Goal: Information Seeking & Learning: Learn about a topic

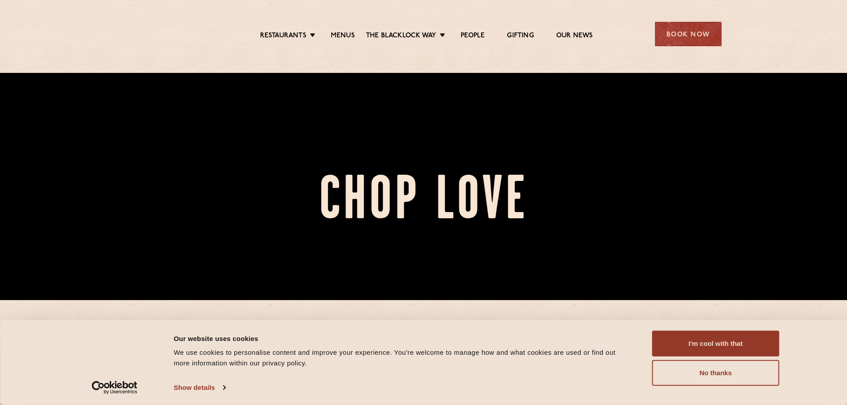
scroll to position [178, 0]
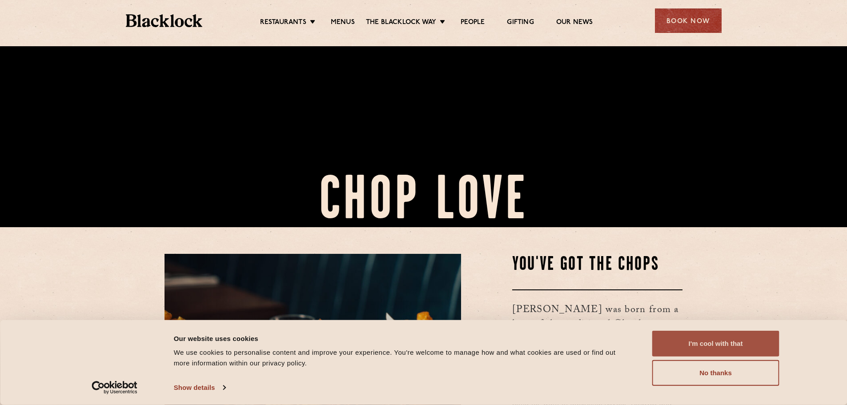
click at [718, 343] on button "I'm cool with that" at bounding box center [715, 344] width 127 height 26
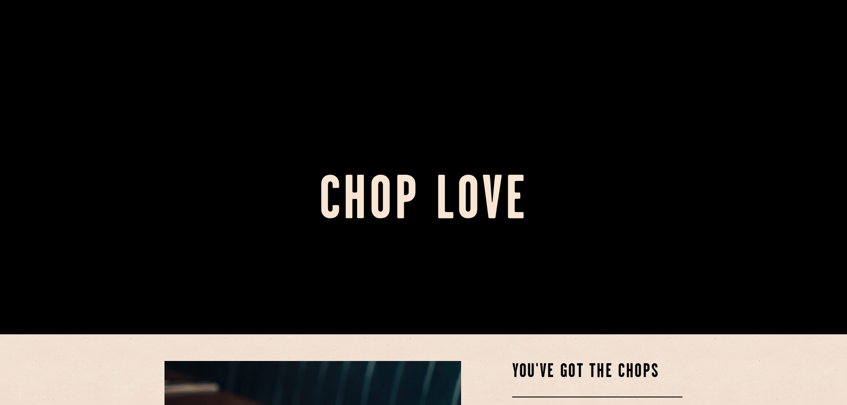
scroll to position [0, 0]
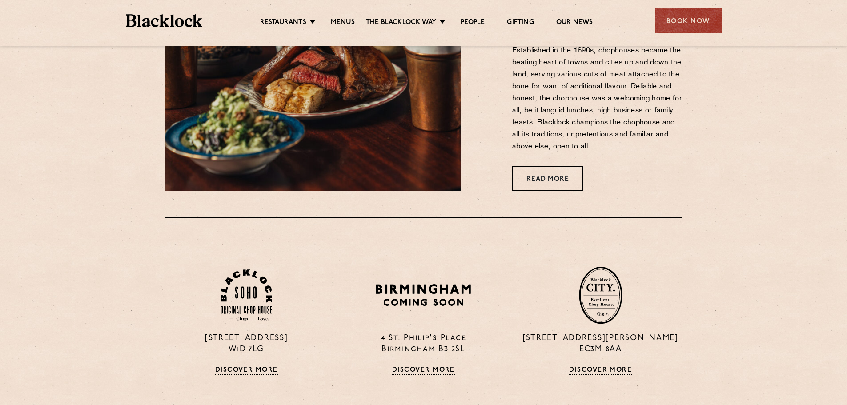
scroll to position [667, 0]
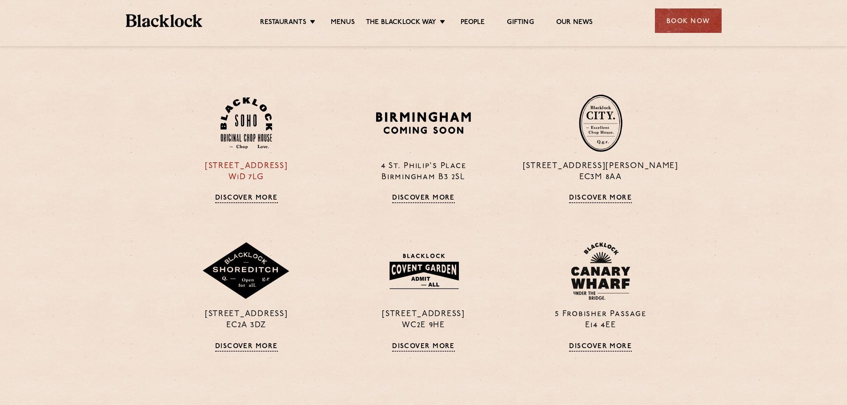
click at [235, 198] on link "Discover More" at bounding box center [246, 198] width 63 height 9
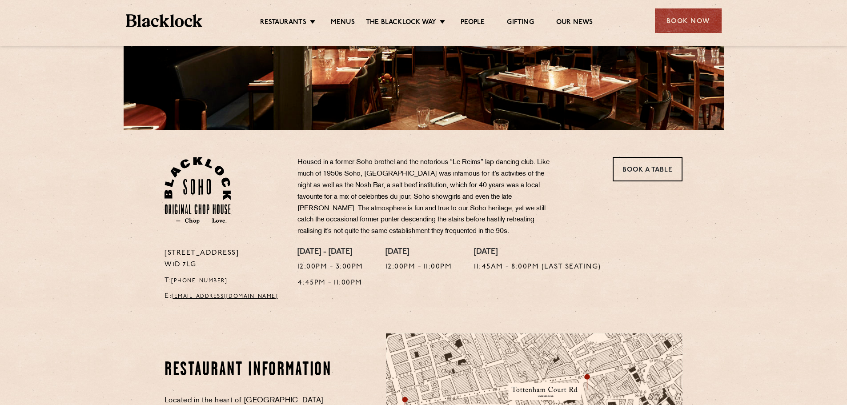
scroll to position [267, 0]
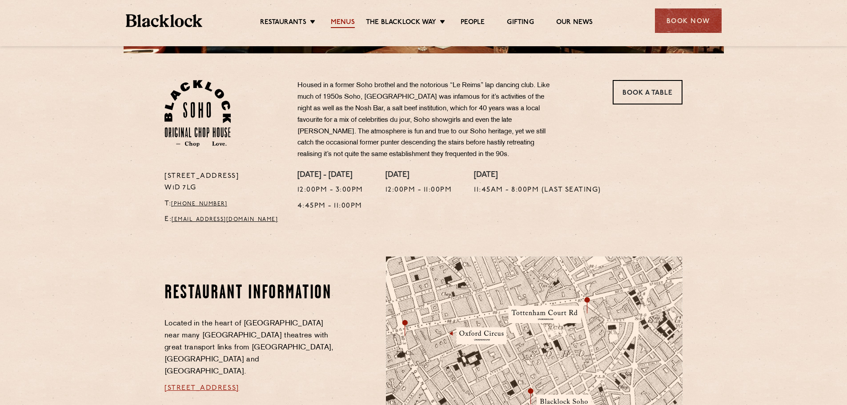
click at [346, 21] on link "Menus" at bounding box center [343, 23] width 24 height 10
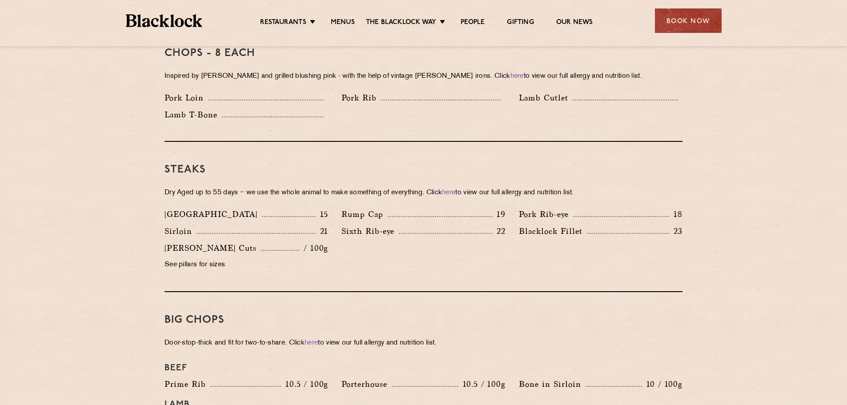
scroll to position [756, 0]
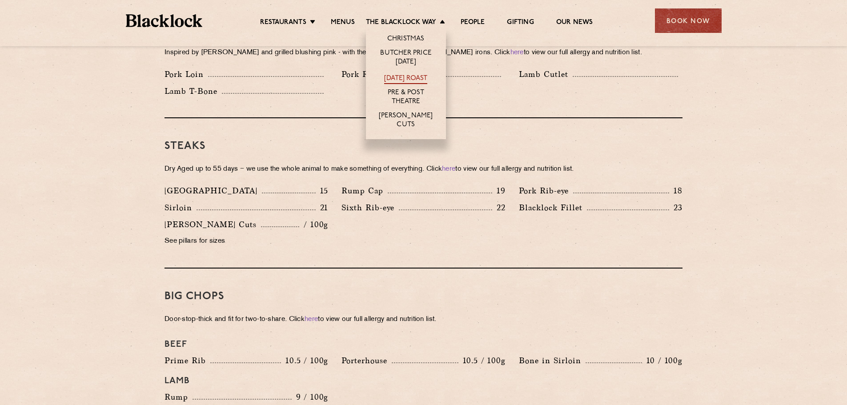
click at [395, 76] on link "[DATE] Roast" at bounding box center [405, 79] width 43 height 10
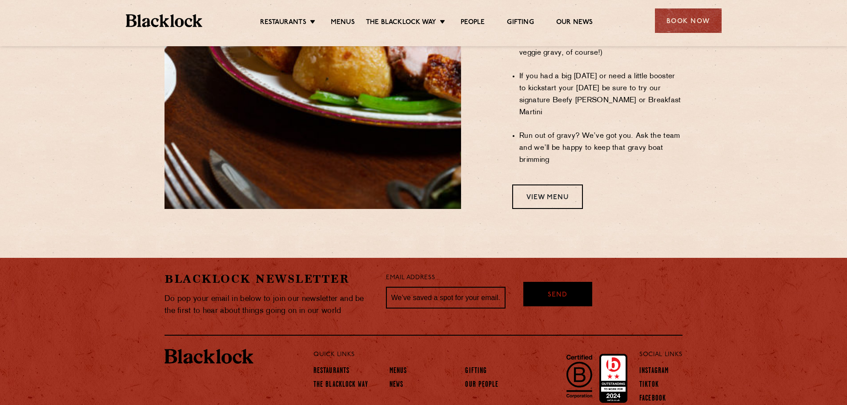
scroll to position [816, 0]
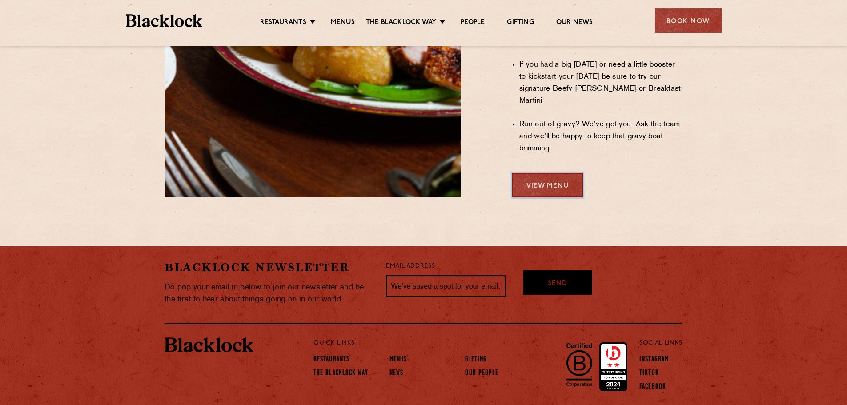
click at [553, 173] on link "View Menu" at bounding box center [547, 185] width 71 height 24
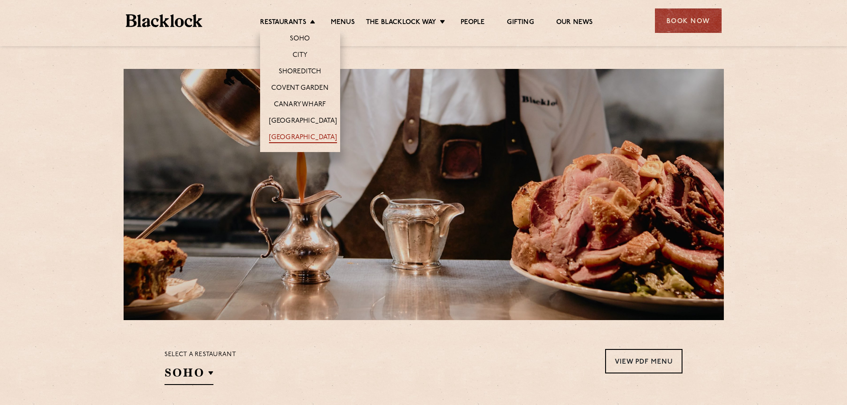
click at [297, 138] on link "[GEOGRAPHIC_DATA]" at bounding box center [303, 138] width 68 height 10
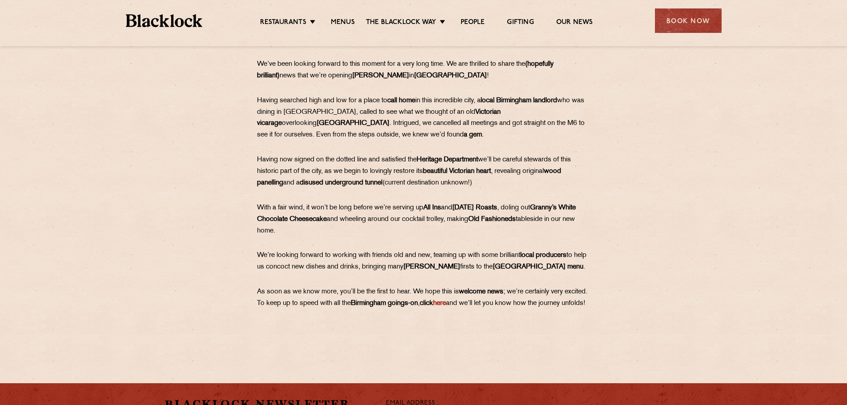
scroll to position [356, 0]
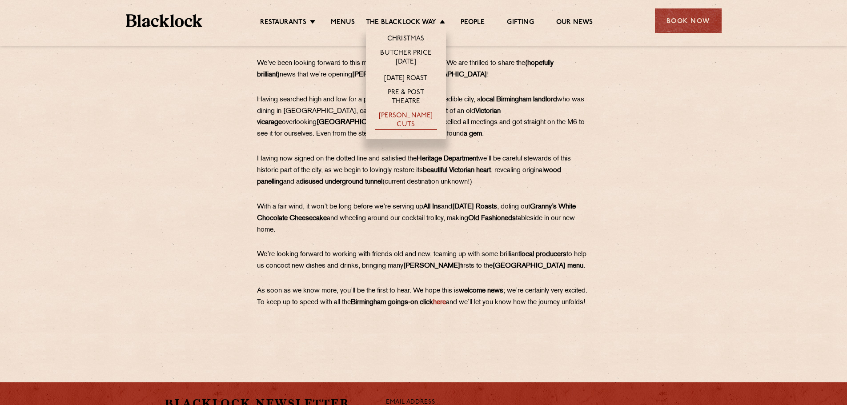
click at [401, 117] on link "[PERSON_NAME] Cuts" at bounding box center [406, 121] width 62 height 19
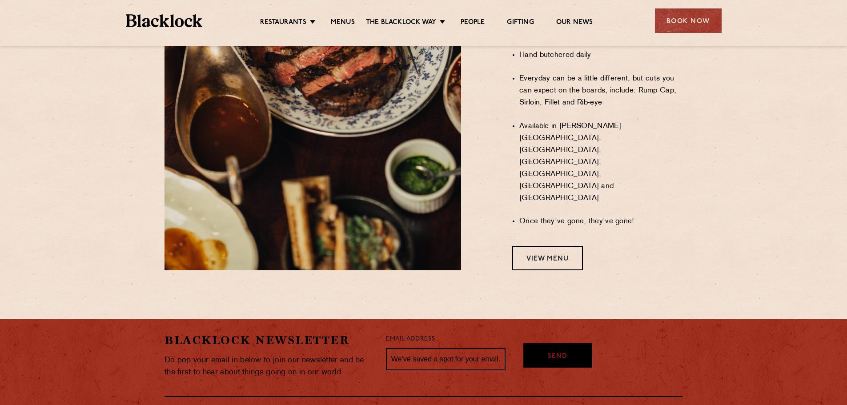
scroll to position [762, 0]
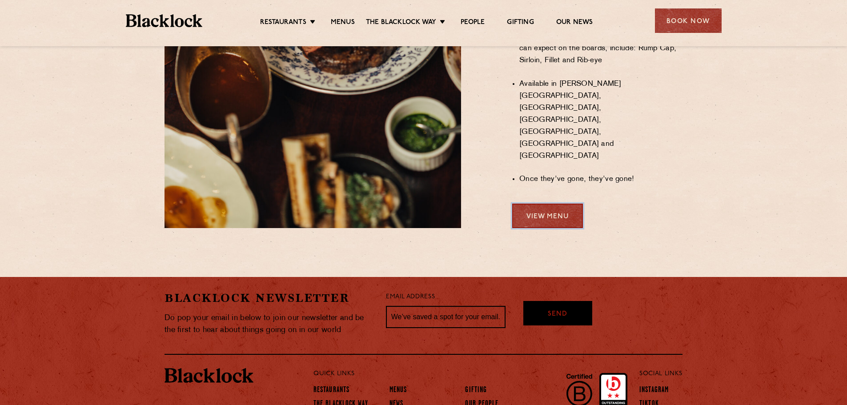
click at [557, 204] on link "View Menu" at bounding box center [547, 216] width 71 height 24
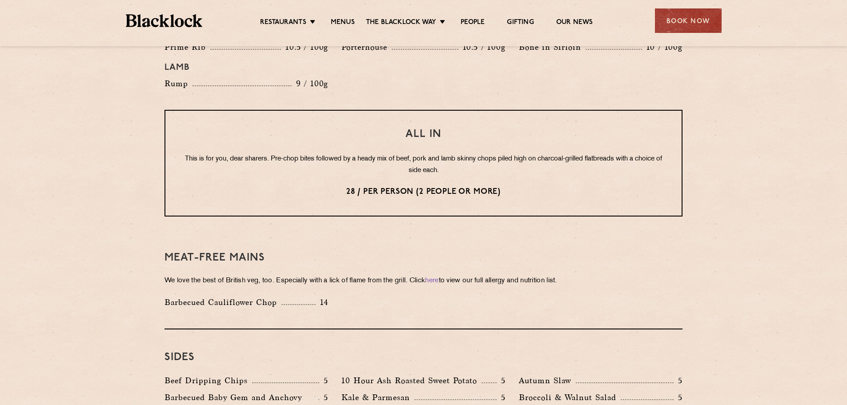
scroll to position [978, 0]
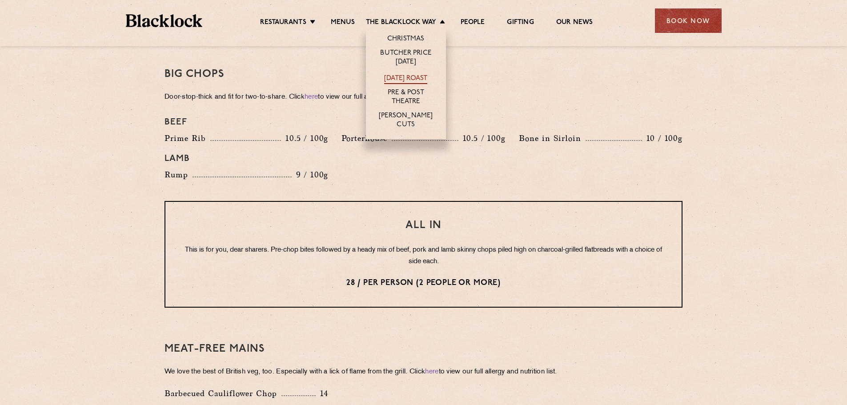
click at [406, 76] on link "[DATE] Roast" at bounding box center [405, 79] width 43 height 10
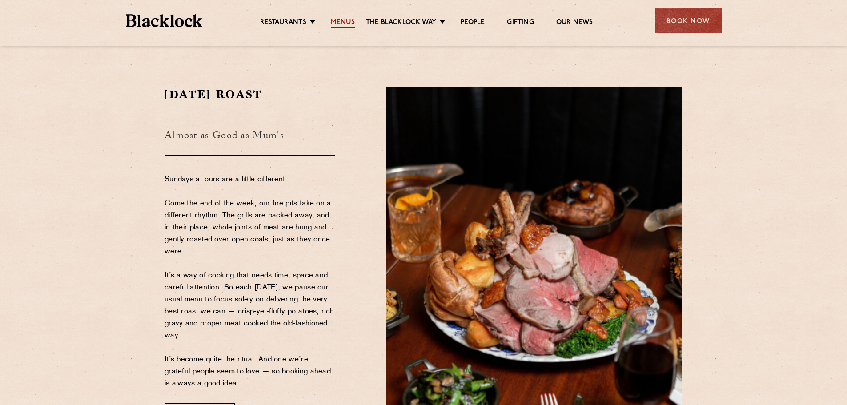
click at [338, 23] on link "Menus" at bounding box center [343, 23] width 24 height 10
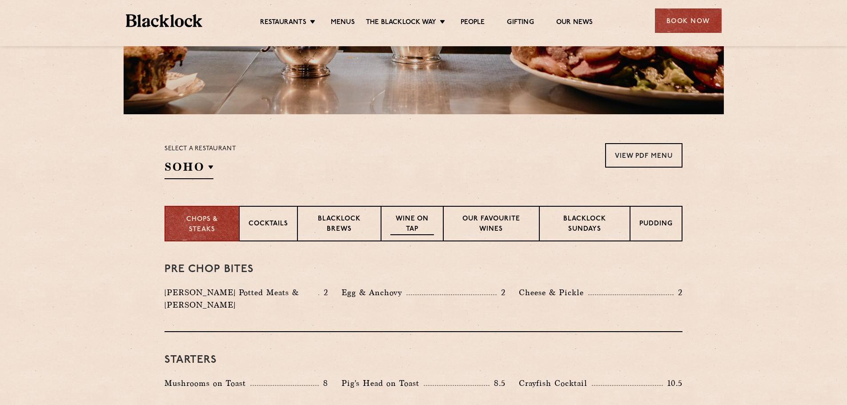
scroll to position [222, 0]
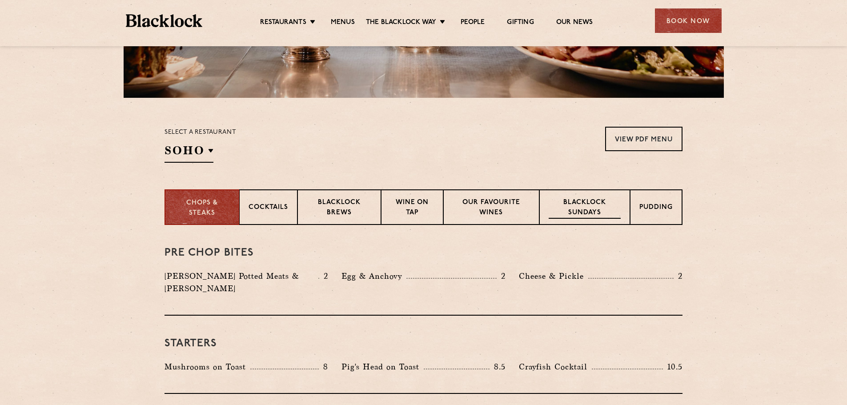
click at [582, 208] on p "Blacklock Sundays" at bounding box center [585, 208] width 72 height 21
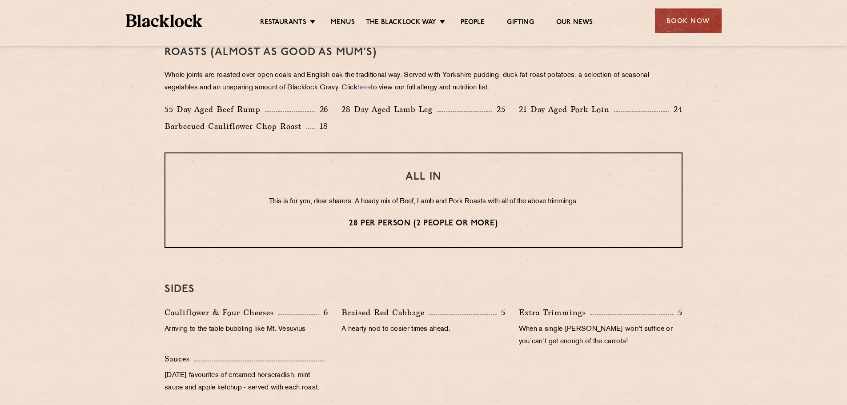
scroll to position [667, 0]
